Goal: Find specific page/section

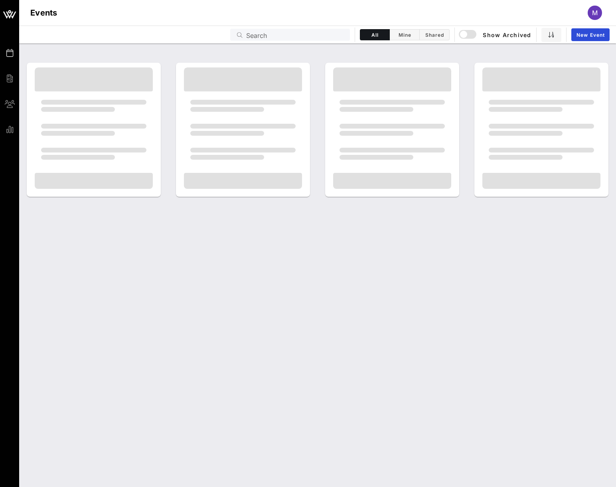
click at [299, 37] on input "Search" at bounding box center [295, 35] width 99 height 10
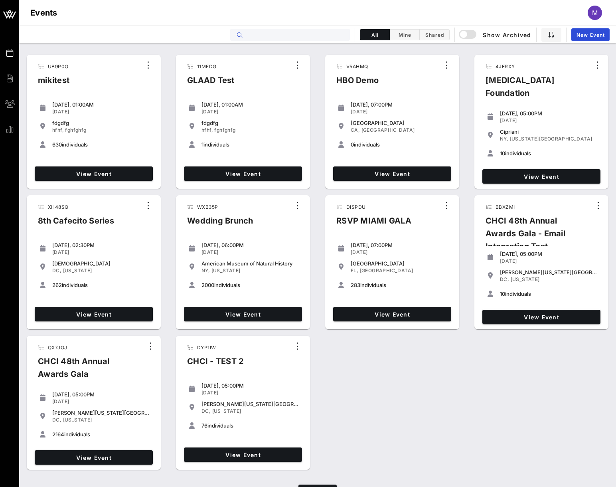
paste input "QX7JOJ"
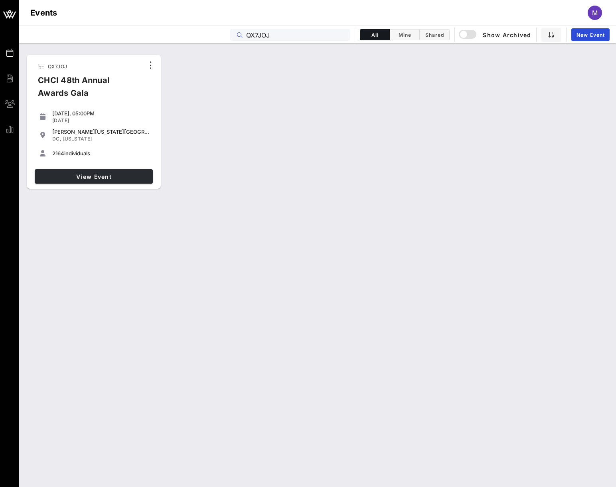
type input "QX7JOJ"
click at [98, 172] on link "View Event" at bounding box center [94, 176] width 118 height 14
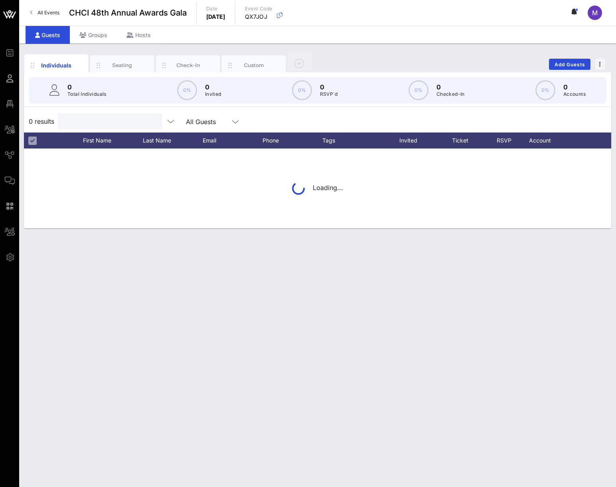
click at [81, 124] on input "text" at bounding box center [108, 121] width 93 height 10
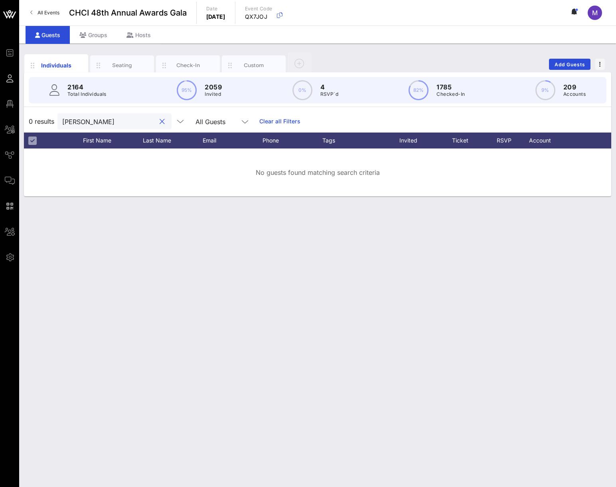
type input "[PERSON_NAME]"
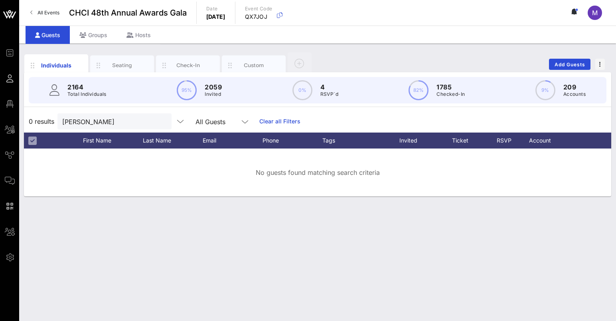
click at [311, 211] on div "Individuals Seating Check-In Custom Add Guests 2164 Total Individuals 95% 2059 …" at bounding box center [317, 182] width 597 height 277
